Goal: Find specific page/section: Find specific page/section

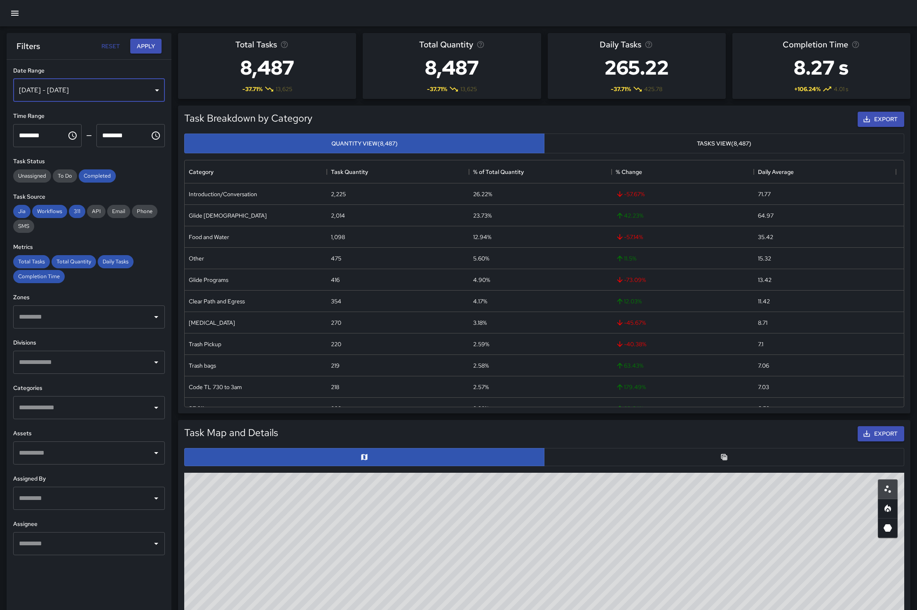
click at [140, 87] on div "[DATE] - [DATE]" at bounding box center [89, 90] width 152 height 23
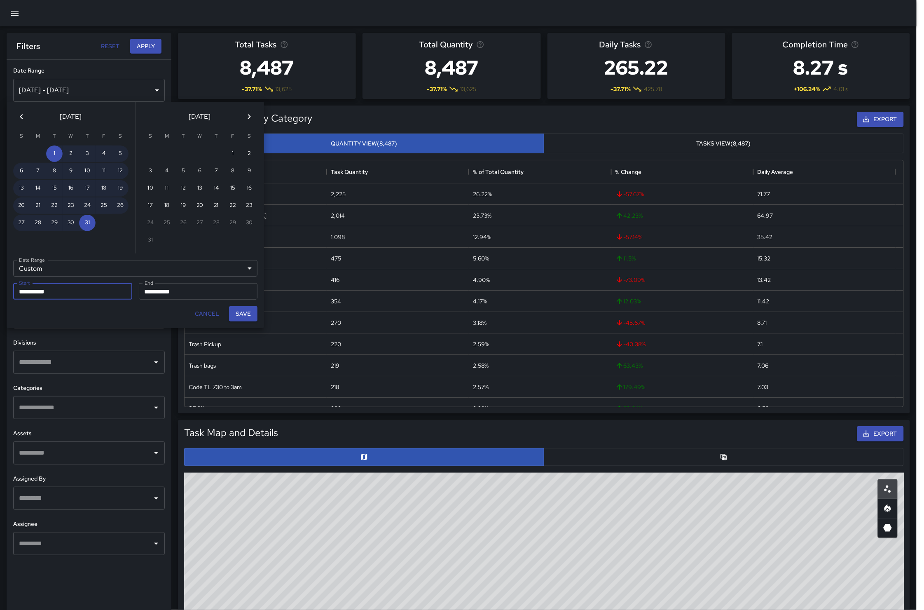
click at [62, 270] on div "Custom ****** Date Range" at bounding box center [135, 268] width 244 height 16
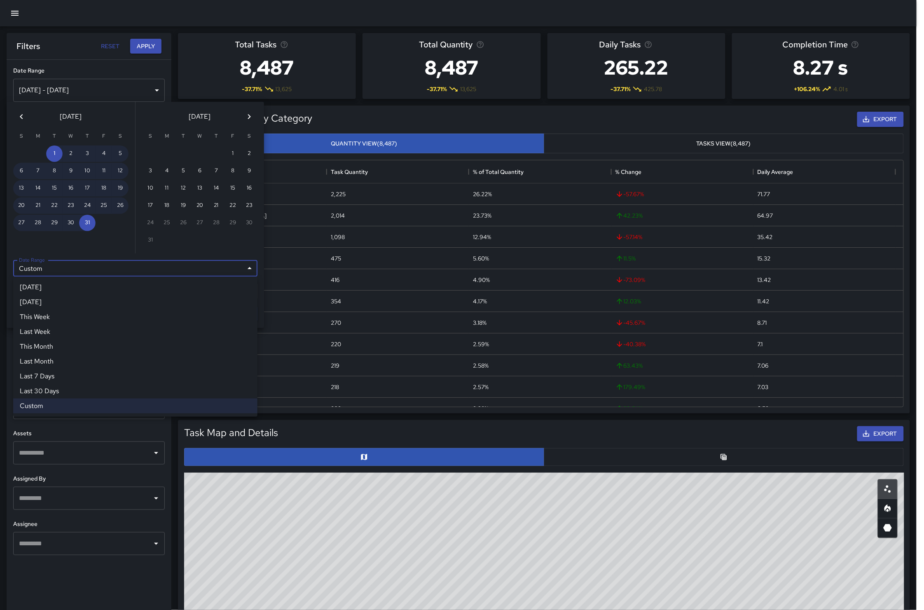
click at [50, 347] on li "This Month" at bounding box center [135, 346] width 244 height 15
type input "**********"
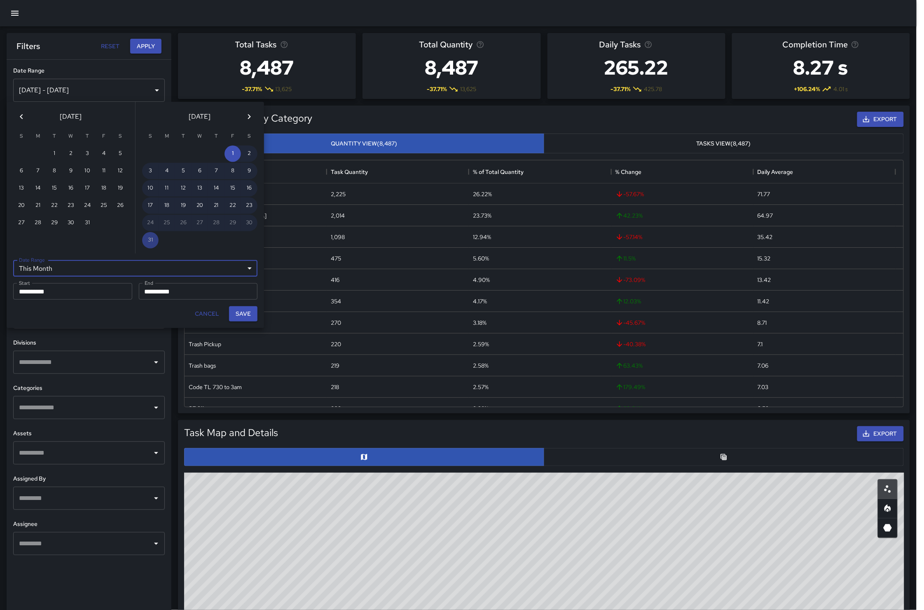
click at [244, 306] on button "Save" at bounding box center [243, 313] width 28 height 15
type input "**********"
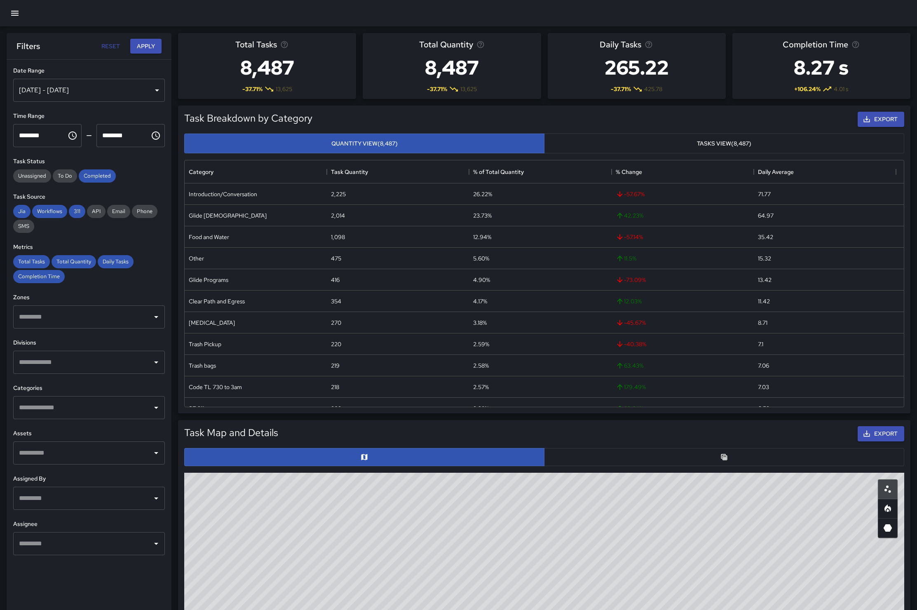
click at [450, 138] on button "Tasks View (8,487)" at bounding box center [724, 144] width 360 height 20
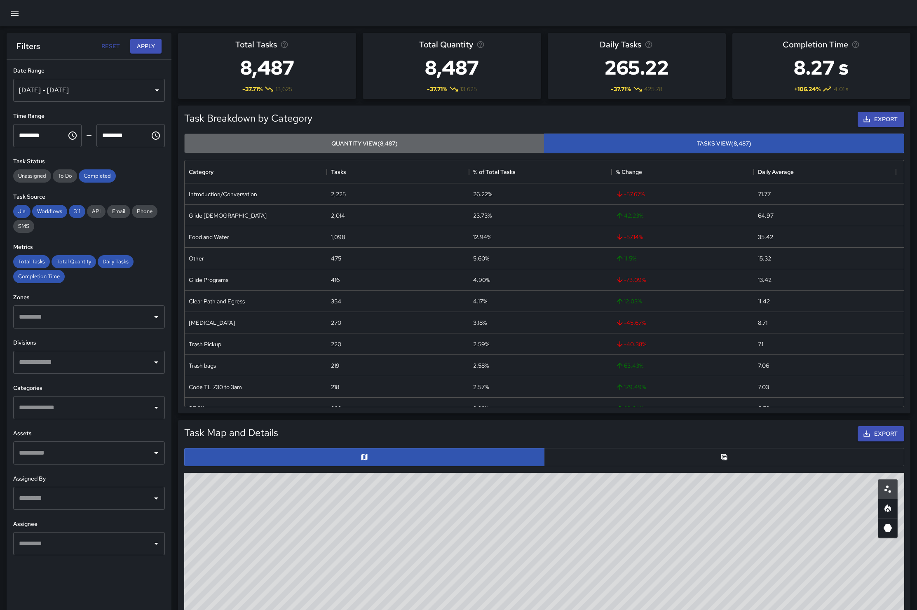
click at [387, 143] on button "Quantity View (8,487)" at bounding box center [364, 144] width 360 height 20
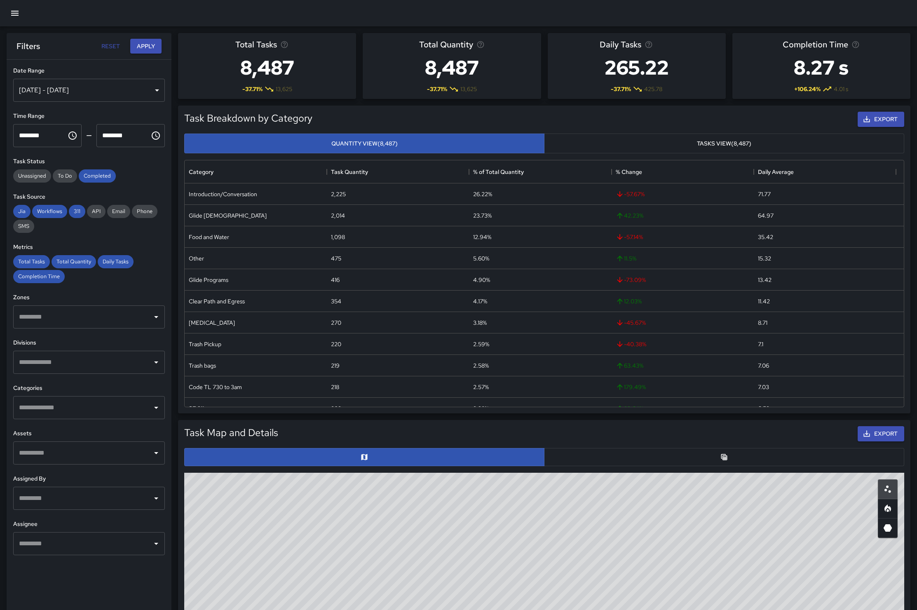
click at [450, 140] on button "Tasks View (8,487)" at bounding box center [724, 144] width 360 height 20
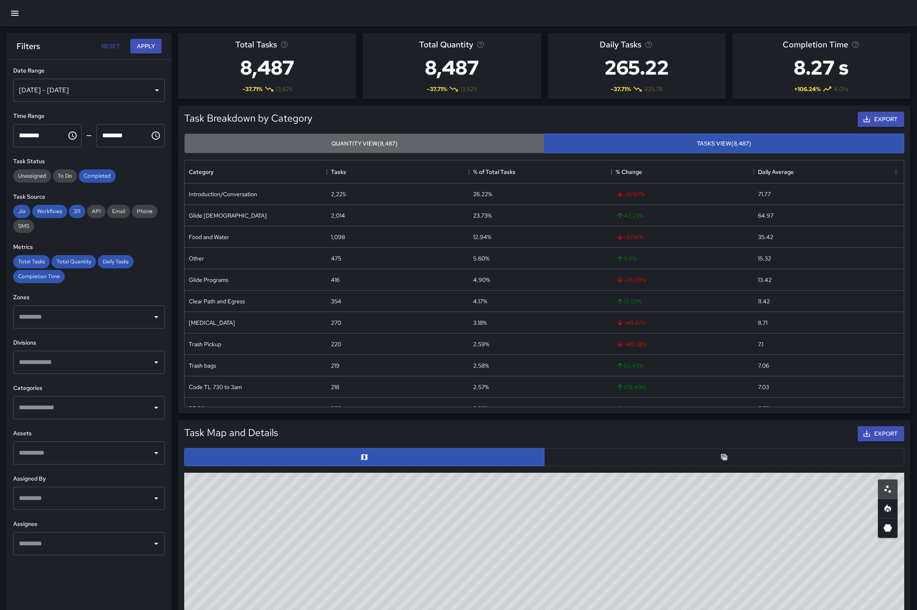
click at [438, 143] on button "Quantity View (8,487)" at bounding box center [364, 144] width 360 height 20
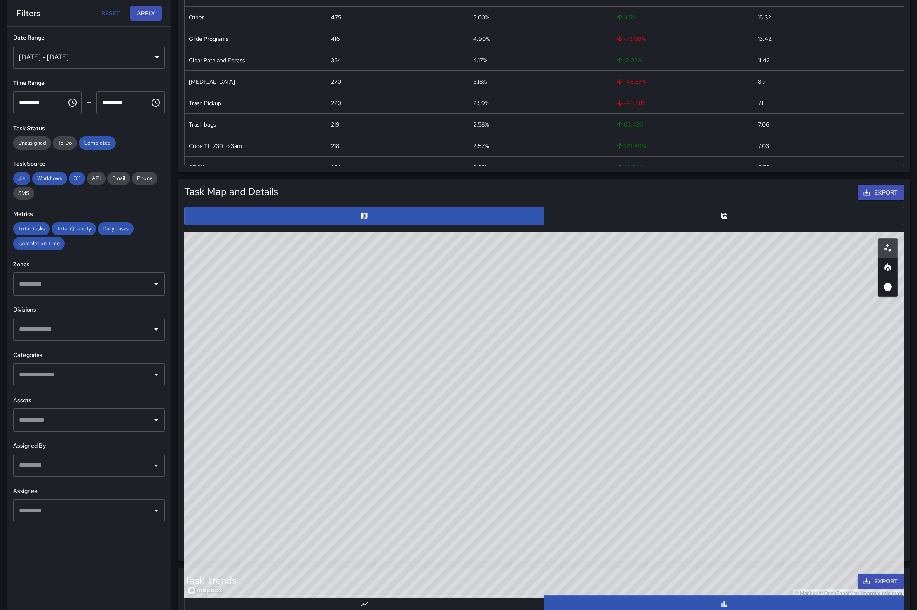
scroll to position [234, 0]
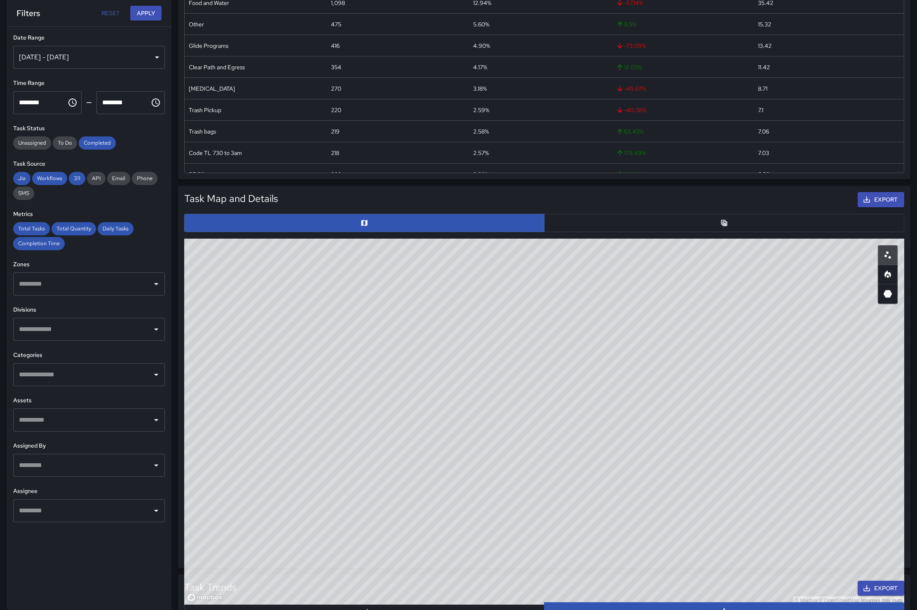
drag, startPoint x: 520, startPoint y: 357, endPoint x: 580, endPoint y: 385, distance: 66.9
click at [450, 386] on div "© Mapbox © OpenStreetMap Improve this map" at bounding box center [544, 422] width 720 height 366
drag, startPoint x: 521, startPoint y: 396, endPoint x: 565, endPoint y: 373, distance: 48.7
click at [450, 373] on div "© Mapbox © OpenStreetMap Improve this map" at bounding box center [544, 422] width 720 height 366
click at [450, 273] on icon "Heatmap" at bounding box center [887, 273] width 7 height 7
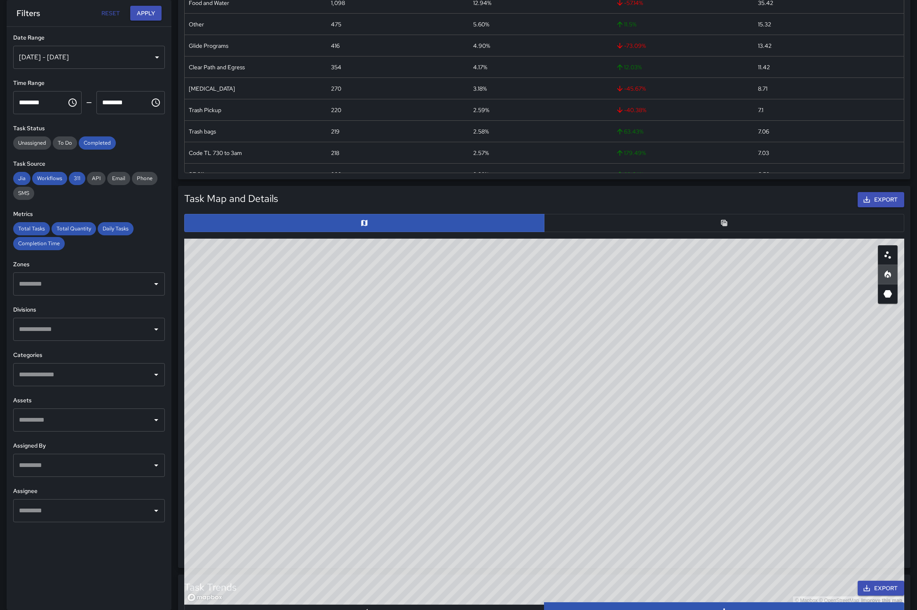
drag, startPoint x: 432, startPoint y: 388, endPoint x: 577, endPoint y: 412, distance: 147.5
click at [450, 416] on div "© Mapbox © OpenStreetMap Improve this map" at bounding box center [544, 422] width 720 height 366
click at [450, 295] on icon "3D Heatmap" at bounding box center [888, 293] width 9 height 7
drag, startPoint x: 603, startPoint y: 394, endPoint x: 683, endPoint y: 316, distance: 111.6
click at [450, 316] on div "© Mapbox © OpenStreetMap Improve this map" at bounding box center [544, 422] width 720 height 366
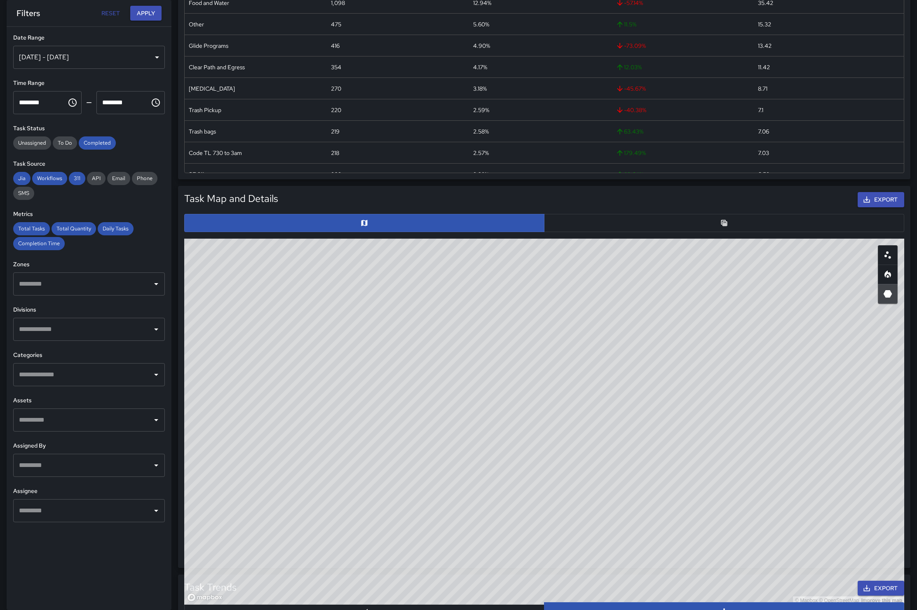
drag, startPoint x: 696, startPoint y: 352, endPoint x: 674, endPoint y: 410, distance: 61.7
click at [450, 410] on div "© Mapbox © OpenStreetMap Improve this map" at bounding box center [544, 422] width 720 height 366
click at [450, 200] on button "Export" at bounding box center [881, 199] width 47 height 15
click at [157, 53] on div "[DATE] - [DATE]" at bounding box center [89, 57] width 152 height 23
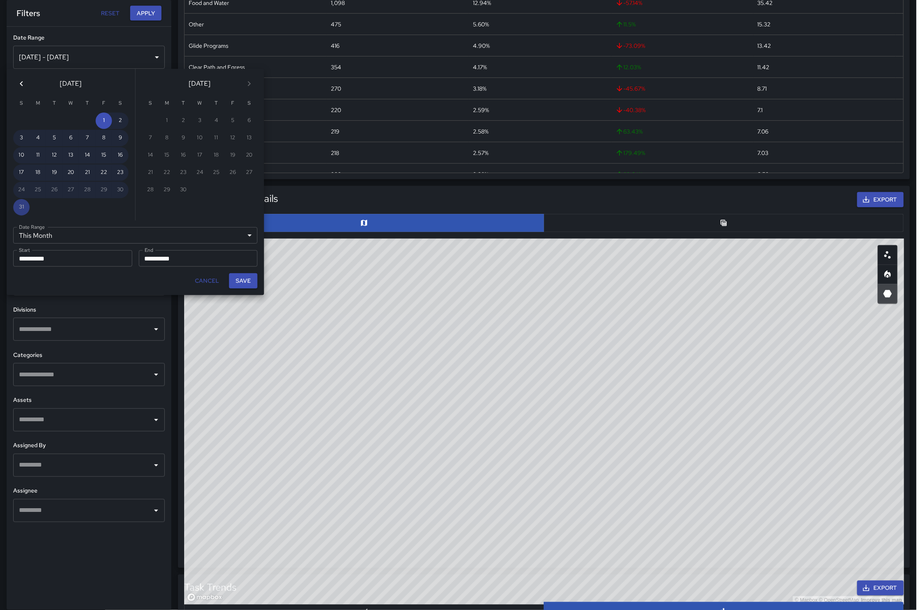
click at [168, 118] on div "1" at bounding box center [167, 121] width 16 height 16
click at [169, 117] on div "1" at bounding box center [167, 121] width 16 height 16
click at [120, 166] on button "23" at bounding box center [120, 172] width 16 height 16
type input "******"
type input "**********"
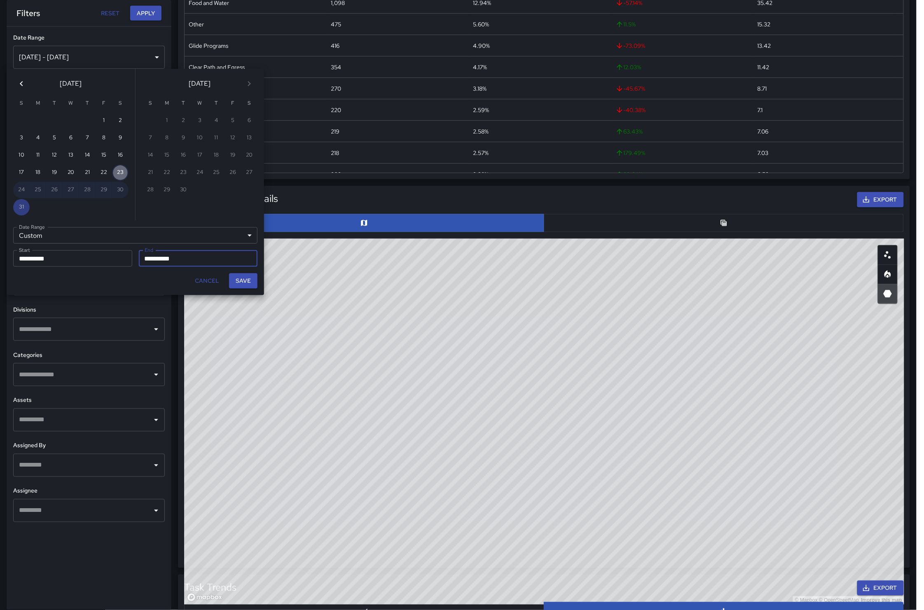
click at [120, 171] on button "23" at bounding box center [120, 172] width 16 height 16
type input "**********"
click at [238, 274] on button "Save" at bounding box center [243, 280] width 28 height 15
type input "**********"
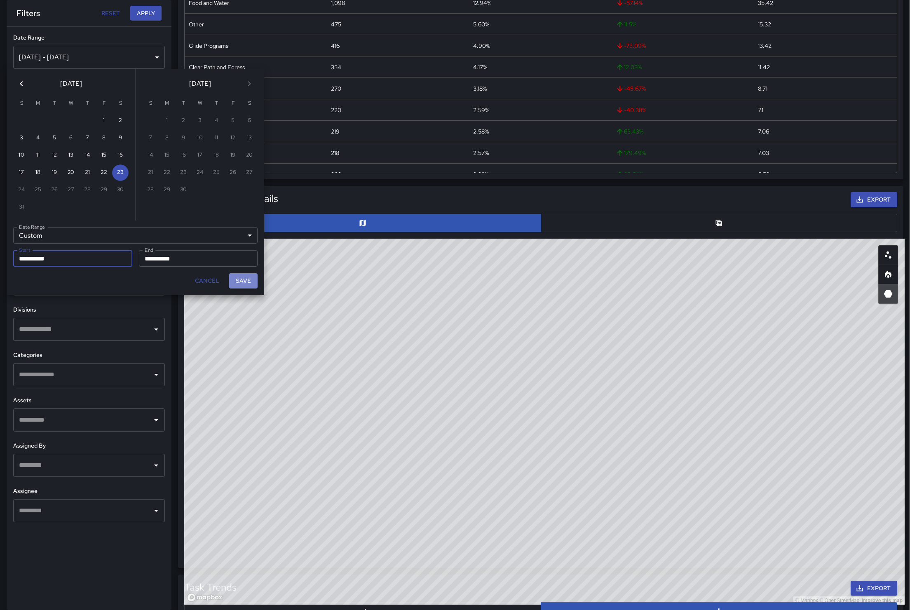
scroll to position [8, 8]
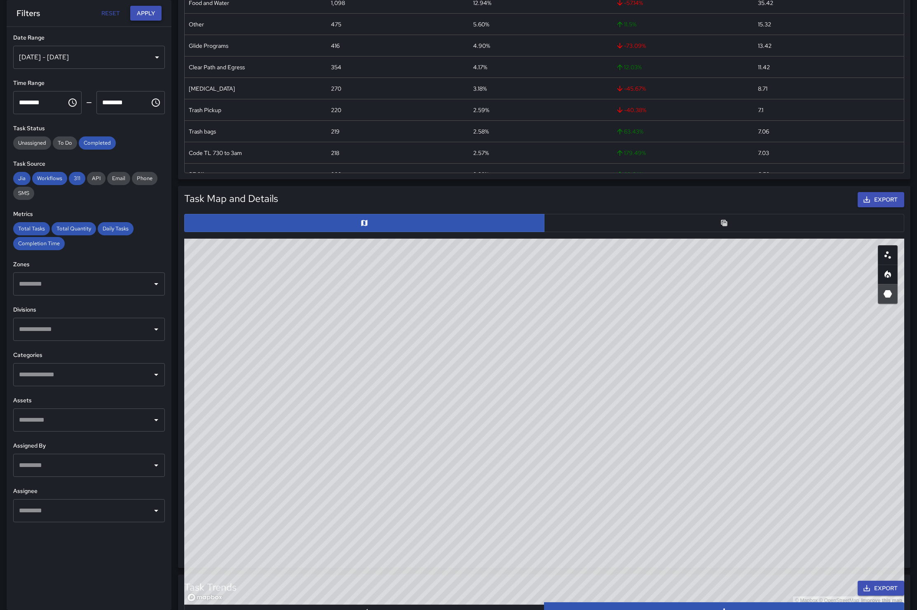
click at [137, 13] on button "Apply" at bounding box center [145, 13] width 31 height 15
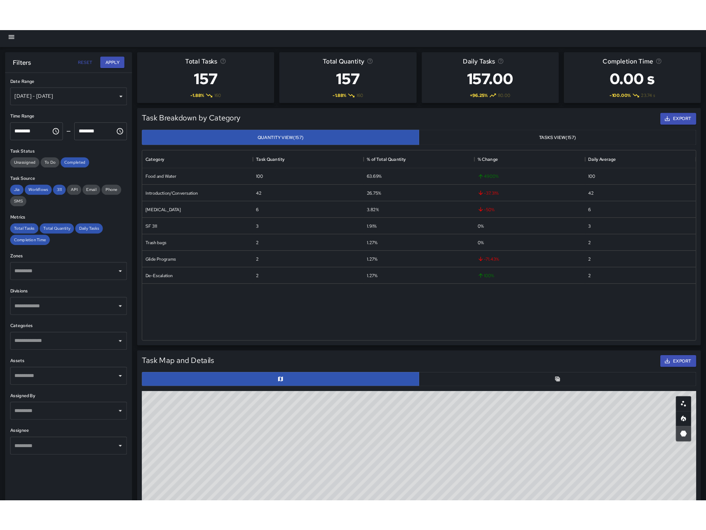
scroll to position [0, 0]
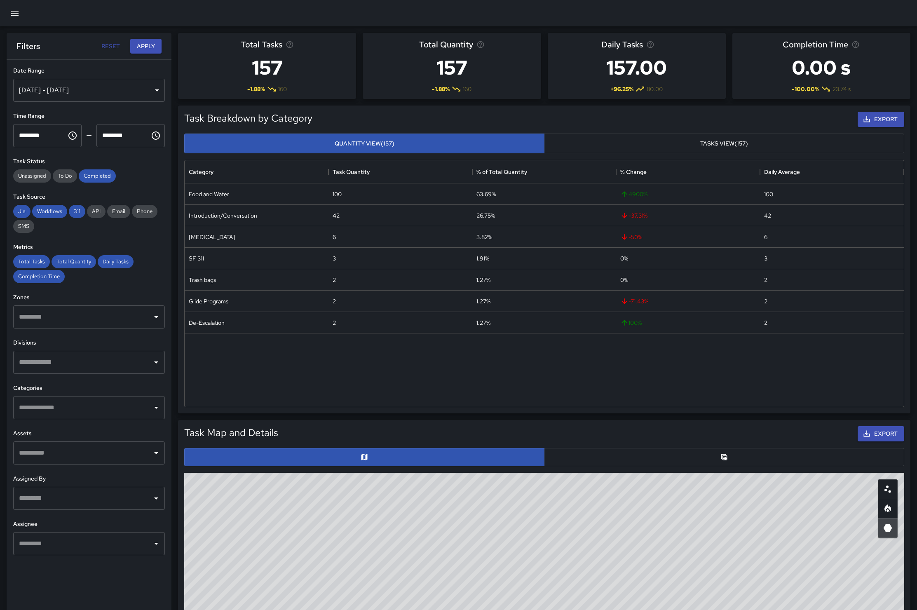
click at [15, 12] on icon "button" at bounding box center [15, 13] width 10 height 10
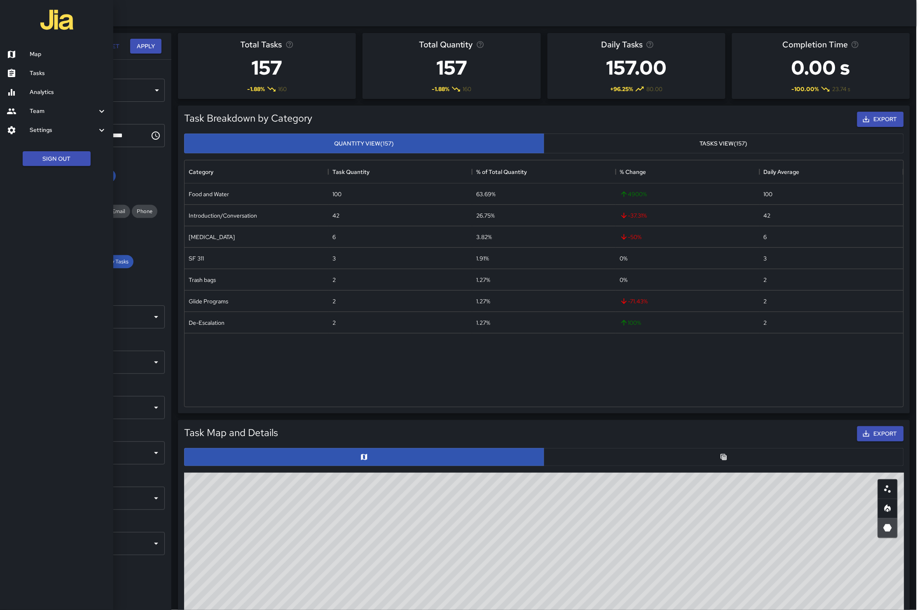
click at [36, 52] on h6 "Map" at bounding box center [68, 54] width 77 height 9
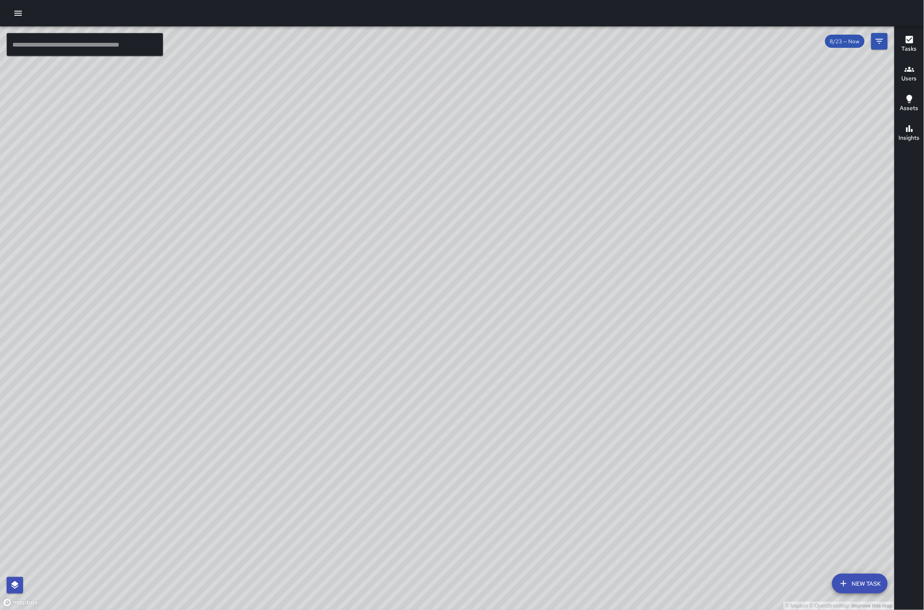
drag, startPoint x: 607, startPoint y: 249, endPoint x: 699, endPoint y: 282, distance: 98.4
click at [450, 282] on div "© Mapbox © OpenStreetMap Improve this map" at bounding box center [447, 318] width 895 height 584
drag, startPoint x: 355, startPoint y: 182, endPoint x: 436, endPoint y: 239, distance: 99.0
click at [450, 241] on div "© Mapbox © OpenStreetMap Improve this map" at bounding box center [447, 318] width 895 height 584
click at [450, 41] on span "8/23 — Now" at bounding box center [846, 41] width 40 height 7
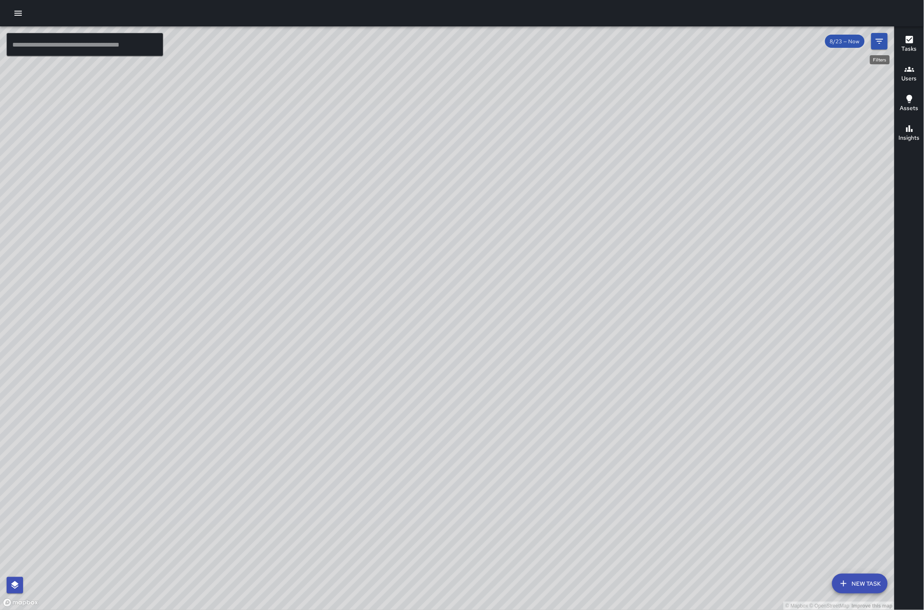
click at [450, 38] on icon "Filters" at bounding box center [880, 41] width 10 height 10
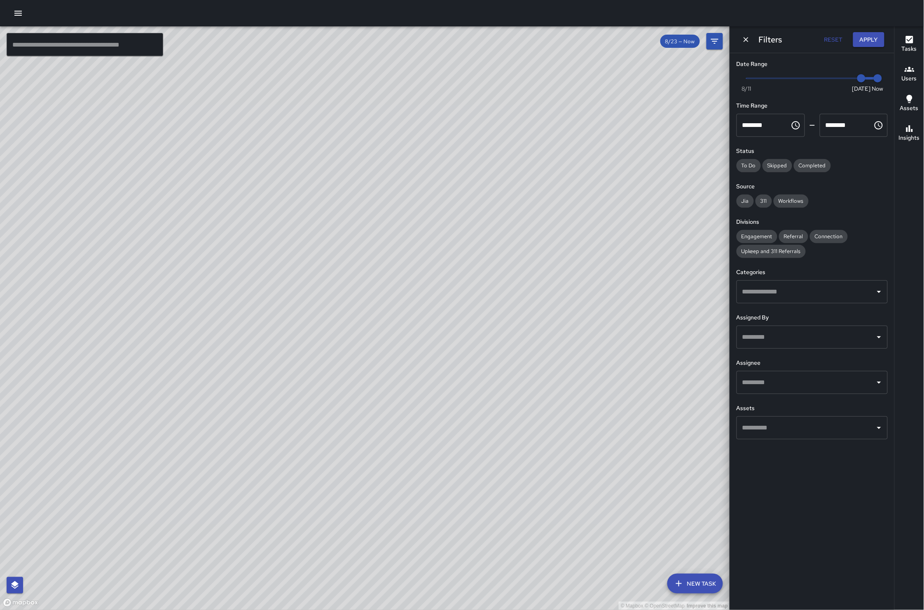
click at [450, 220] on div "© Mapbox © OpenStreetMap Improve this map" at bounding box center [365, 318] width 730 height 584
click at [450, 63] on div "© Mapbox © OpenStreetMap Improve this map" at bounding box center [365, 318] width 730 height 584
click at [450, 40] on icon "Dismiss" at bounding box center [746, 39] width 5 height 5
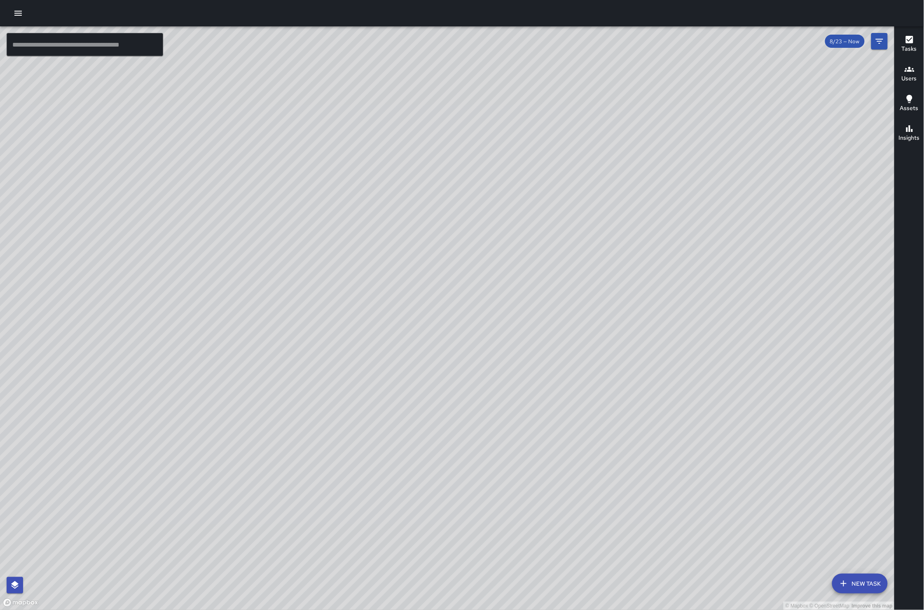
drag, startPoint x: 808, startPoint y: 87, endPoint x: 779, endPoint y: 167, distance: 85.0
click at [450, 167] on div "© Mapbox © OpenStreetMap Improve this map" at bounding box center [447, 318] width 895 height 584
drag, startPoint x: 775, startPoint y: 89, endPoint x: 749, endPoint y: 250, distance: 162.9
click at [450, 250] on div "© Mapbox © OpenStreetMap Improve this map" at bounding box center [447, 318] width 895 height 584
drag, startPoint x: 687, startPoint y: 355, endPoint x: 683, endPoint y: 233, distance: 121.7
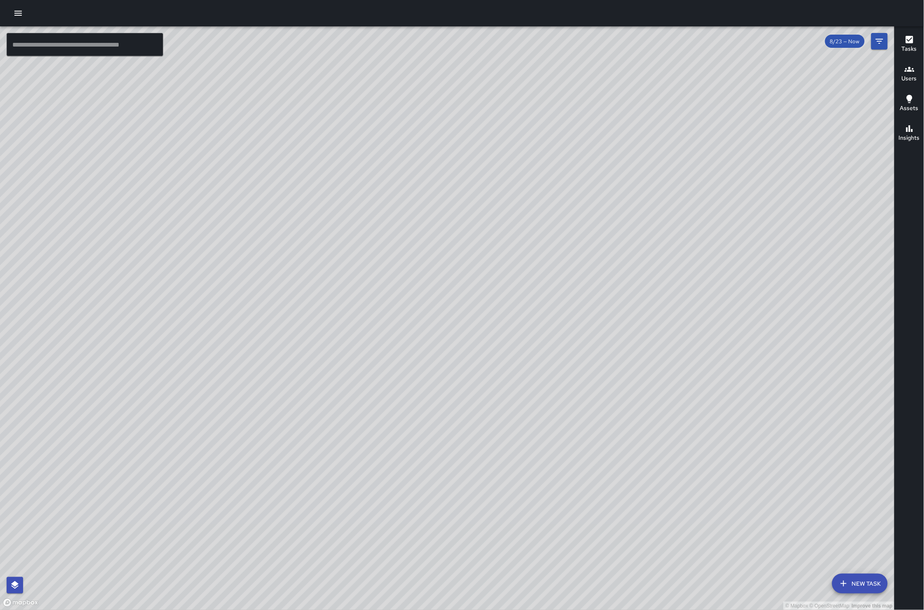
click at [450, 234] on div "© Mapbox © OpenStreetMap Improve this map" at bounding box center [447, 318] width 895 height 584
drag, startPoint x: 331, startPoint y: 224, endPoint x: 184, endPoint y: 410, distance: 237.1
click at [196, 415] on div "© Mapbox © OpenStreetMap Improve this map" at bounding box center [447, 318] width 895 height 584
drag, startPoint x: 728, startPoint y: 461, endPoint x: 750, endPoint y: 279, distance: 182.7
click at [450, 281] on div "© Mapbox © OpenStreetMap Improve this map" at bounding box center [447, 318] width 895 height 584
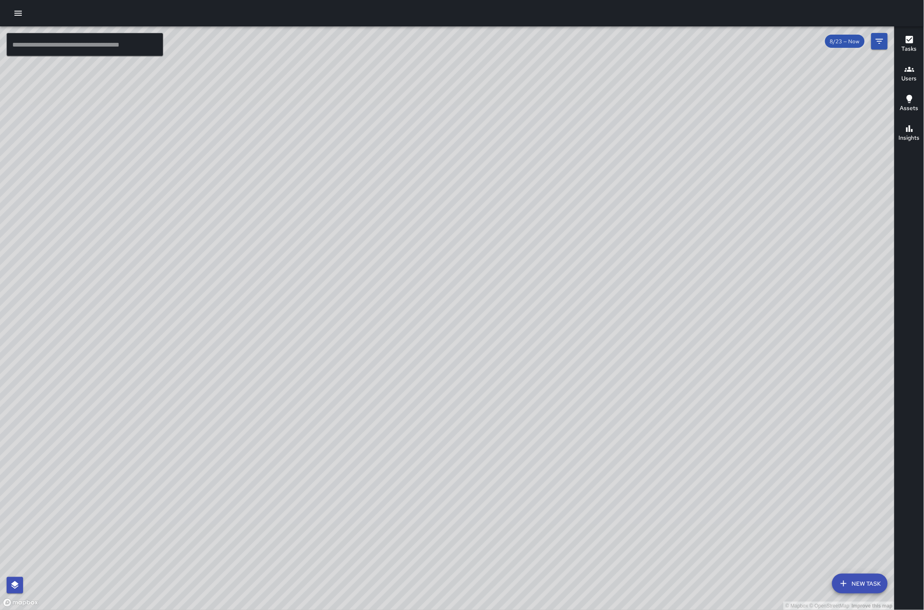
drag, startPoint x: 487, startPoint y: 227, endPoint x: 1079, endPoint y: 363, distance: 606.9
click at [450, 363] on html "© Mapbox © OpenStreetMap Improve this map ​ New Task 8/23 — Now Map Layers Task…" at bounding box center [462, 305] width 924 height 610
drag, startPoint x: 783, startPoint y: 232, endPoint x: 271, endPoint y: 170, distance: 516.0
click at [271, 170] on div "© Mapbox © OpenStreetMap Improve this map" at bounding box center [447, 318] width 895 height 584
drag, startPoint x: 755, startPoint y: 247, endPoint x: 391, endPoint y: 390, distance: 391.4
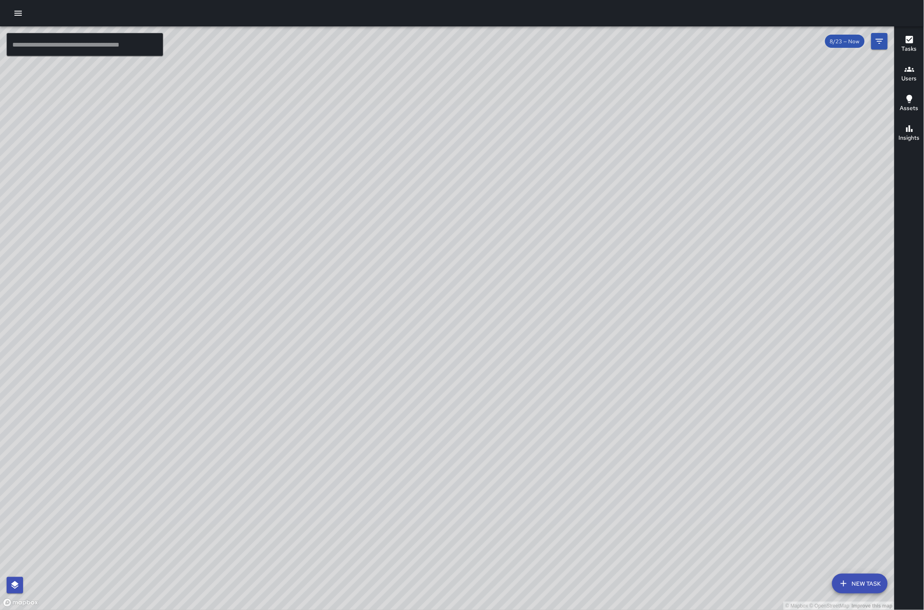
click at [391, 390] on div "© Mapbox © OpenStreetMap Improve this map" at bounding box center [447, 318] width 895 height 584
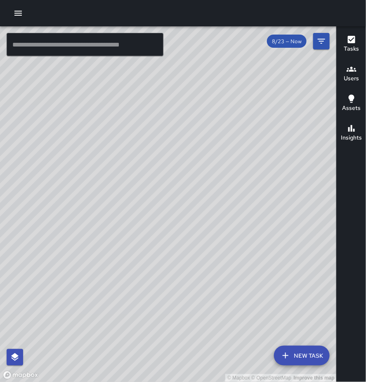
drag, startPoint x: 164, startPoint y: 109, endPoint x: 328, endPoint y: 157, distance: 170.9
click at [328, 158] on div "© Mapbox © OpenStreetMap Improve this map" at bounding box center [168, 204] width 336 height 357
drag, startPoint x: 145, startPoint y: 141, endPoint x: 295, endPoint y: 178, distance: 154.6
click at [295, 178] on div "© Mapbox © OpenStreetMap Improve this map" at bounding box center [168, 204] width 336 height 357
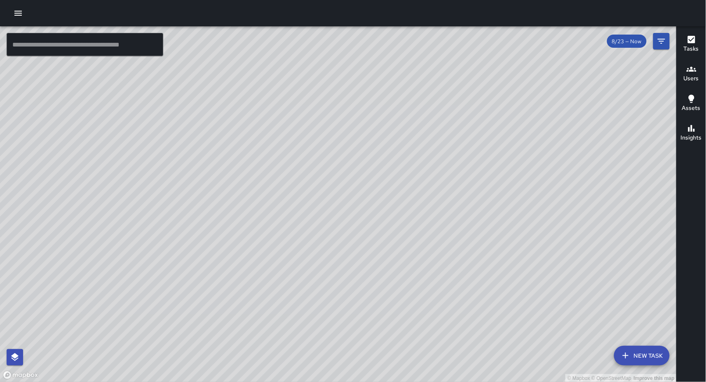
drag, startPoint x: 163, startPoint y: 136, endPoint x: 390, endPoint y: 120, distance: 228.1
click at [390, 120] on div "© Mapbox © OpenStreetMap Improve this map" at bounding box center [338, 204] width 677 height 357
